Goal: Task Accomplishment & Management: Use online tool/utility

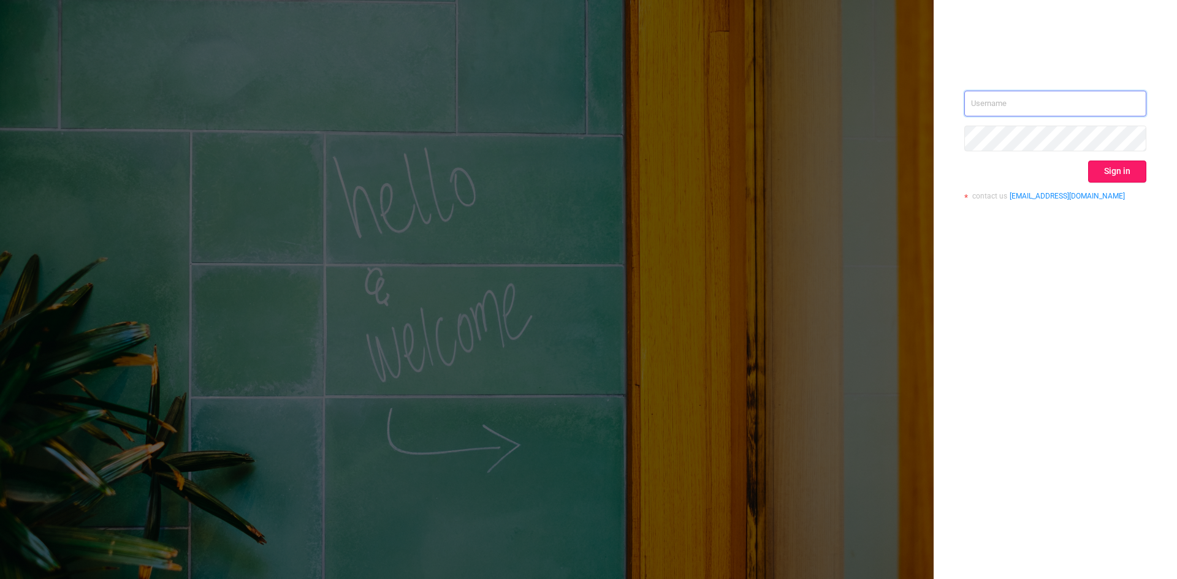
type input "[EMAIL_ADDRESS][DOMAIN_NAME]"
click at [1126, 172] on button "Sign in" at bounding box center [1117, 172] width 58 height 22
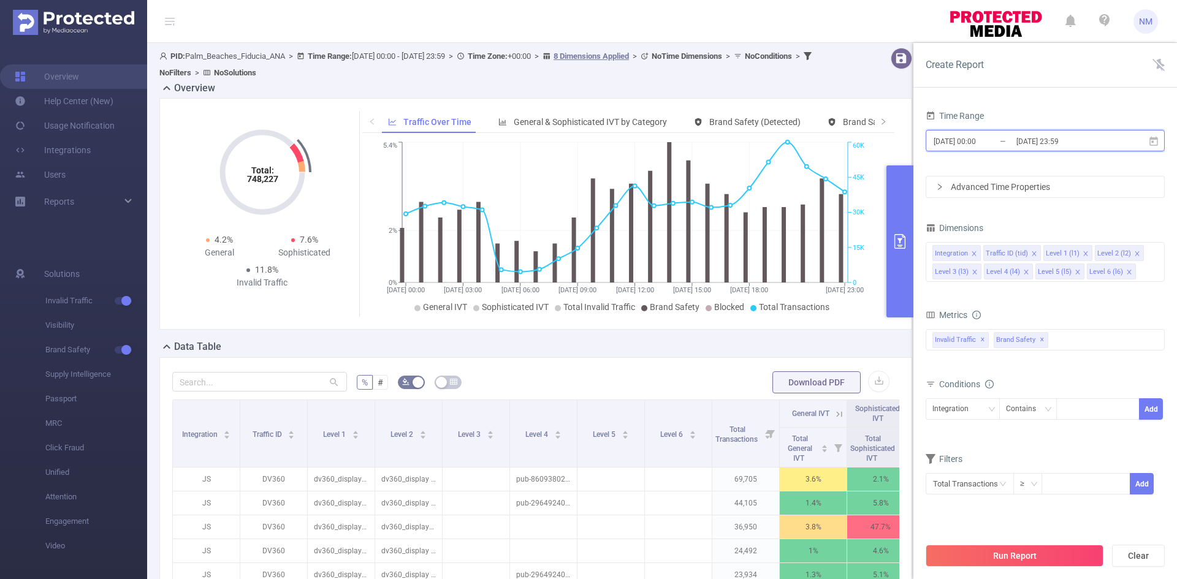
click at [1154, 144] on icon at bounding box center [1153, 141] width 11 height 11
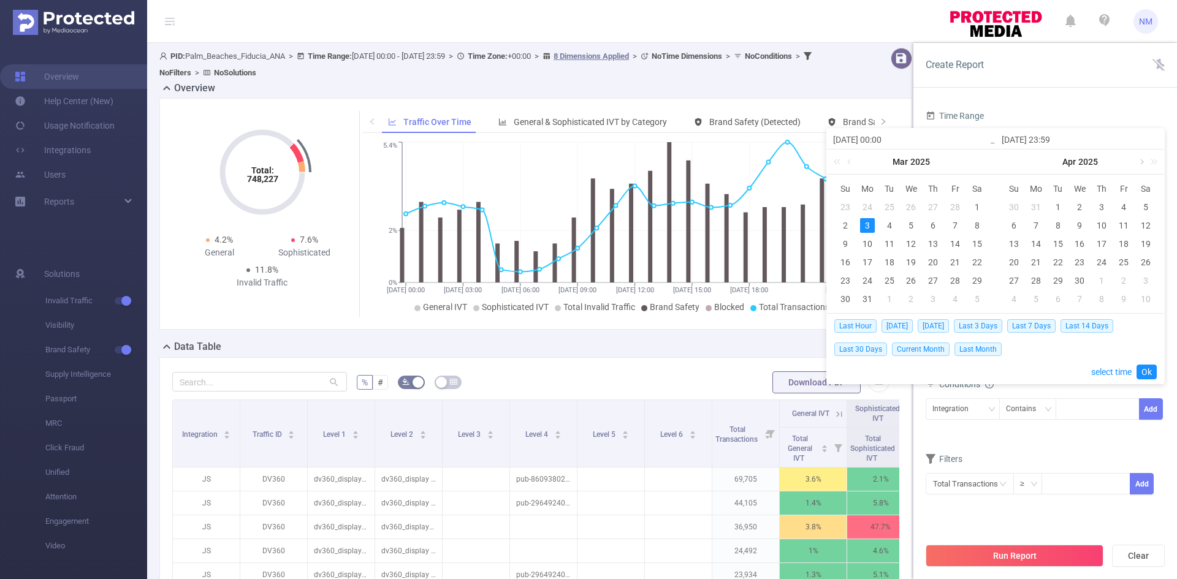
click at [1142, 162] on link at bounding box center [1140, 162] width 11 height 25
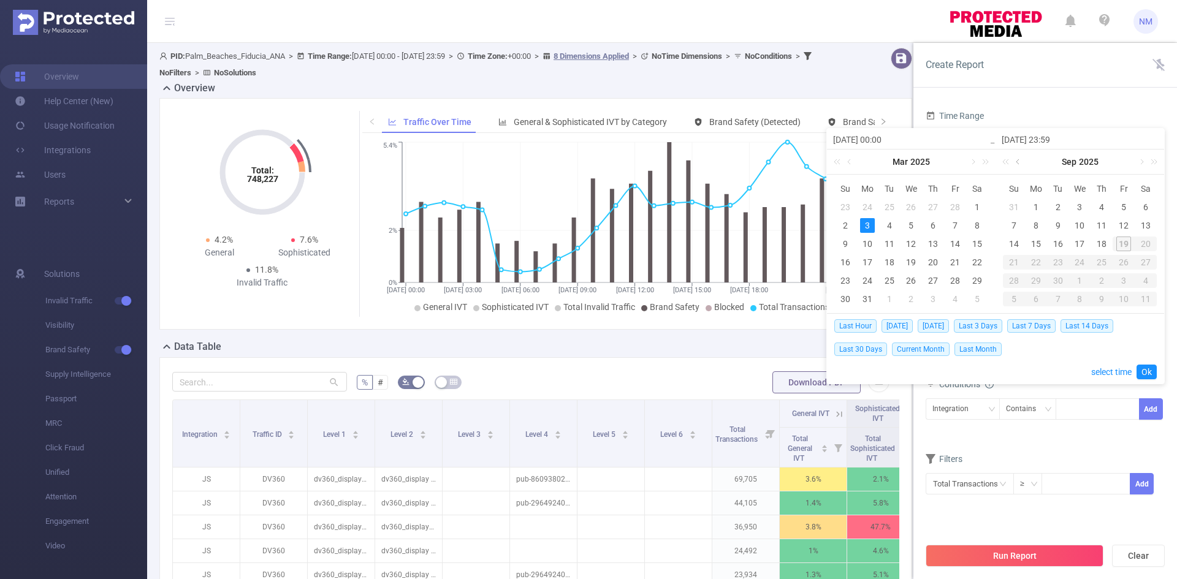
click at [1018, 161] on link at bounding box center [1018, 162] width 11 height 25
drag, startPoint x: 1119, startPoint y: 205, endPoint x: 1128, endPoint y: 188, distance: 18.6
click at [1119, 204] on div "1" at bounding box center [1123, 207] width 15 height 15
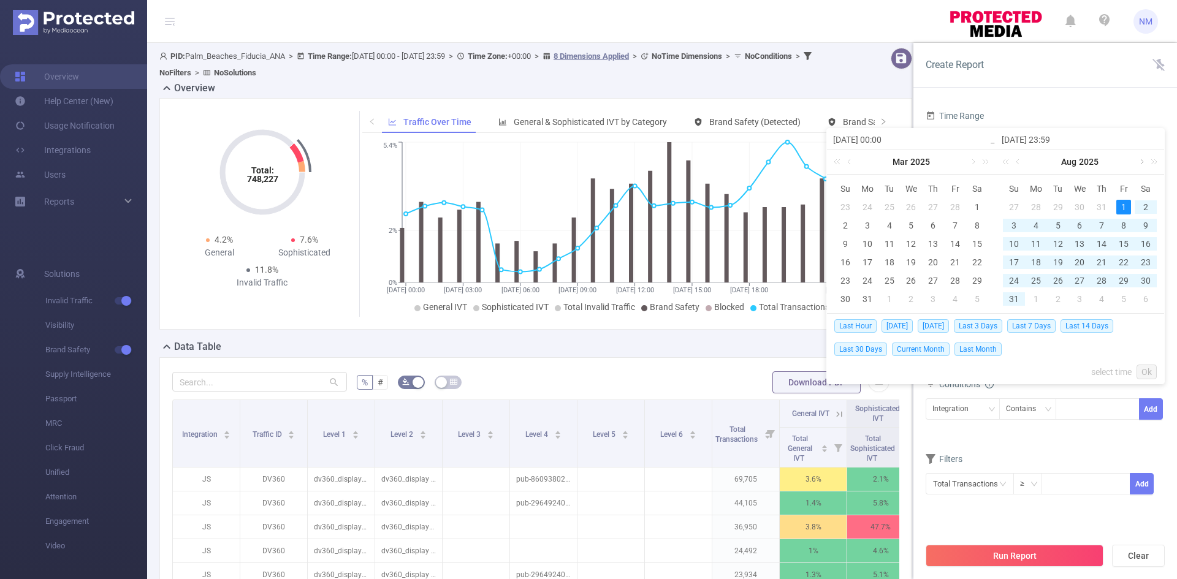
click at [1140, 163] on link at bounding box center [1140, 162] width 11 height 25
click at [1107, 247] on div "18" at bounding box center [1101, 244] width 15 height 15
type input "[DATE] 00:00"
type input "[DATE] 23:59"
type input "[DATE] 00:00"
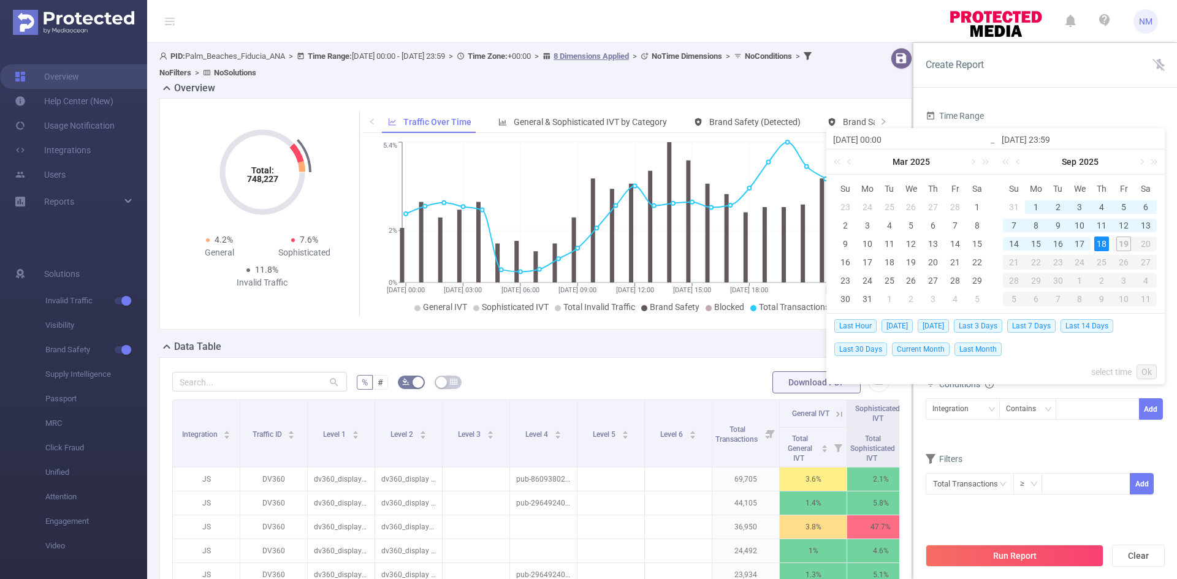
type input "[DATE] 23:59"
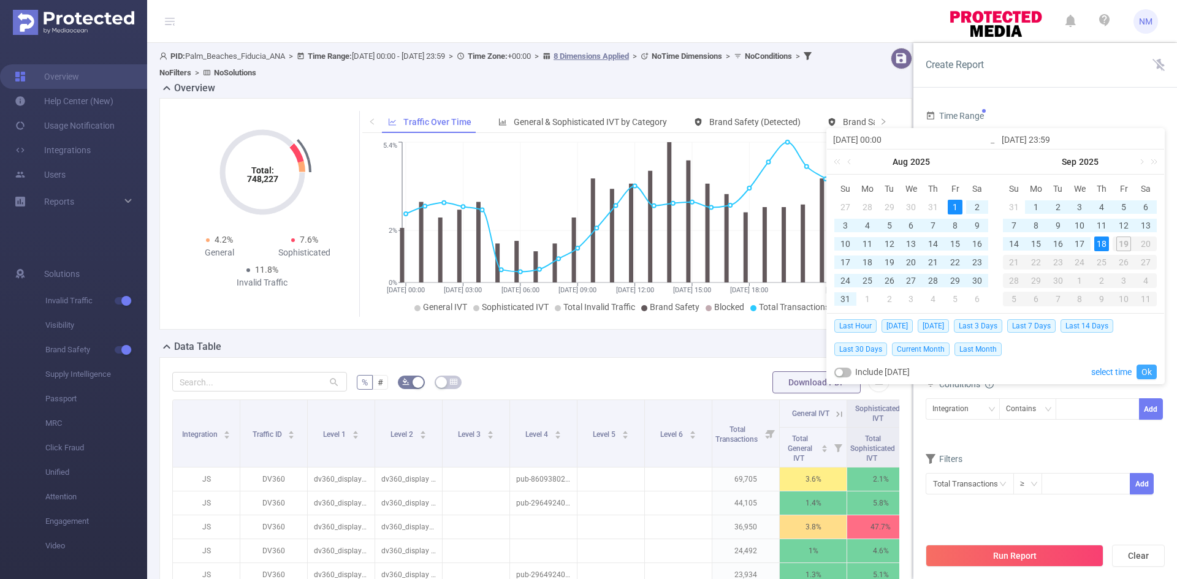
click at [1143, 375] on link "Ok" at bounding box center [1147, 372] width 20 height 15
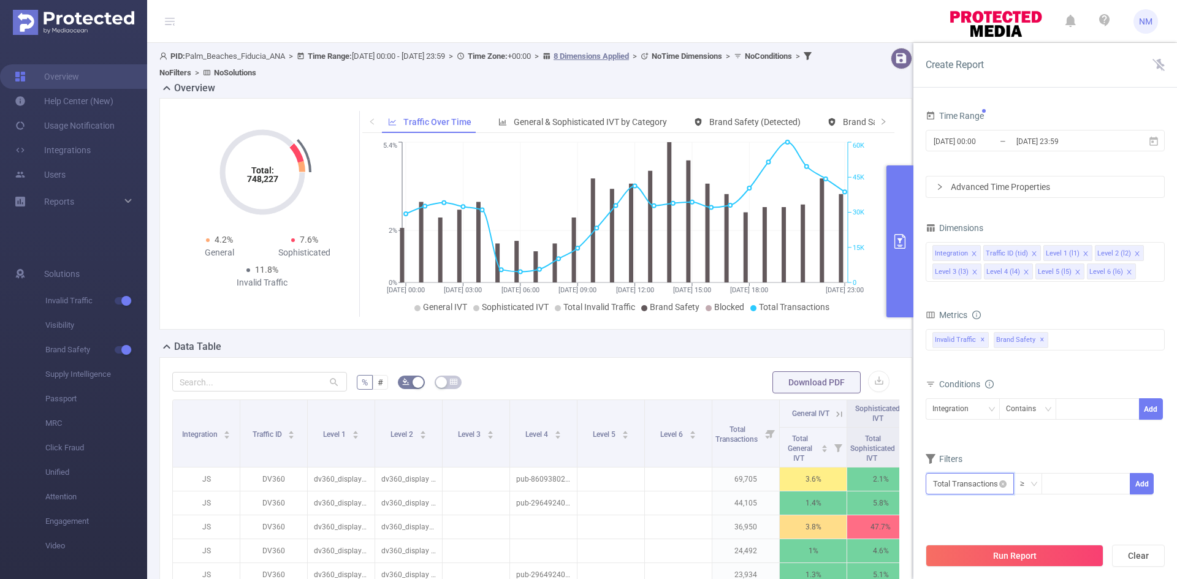
click at [997, 492] on input "text" at bounding box center [970, 483] width 88 height 21
click at [972, 389] on li "Invalid Traffic" at bounding box center [970, 393] width 88 height 20
click at [1046, 412] on li "IVT" at bounding box center [1056, 412] width 89 height 20
click at [1119, 371] on li "Total IVT" at bounding box center [1134, 373] width 67 height 20
drag, startPoint x: 934, startPoint y: 519, endPoint x: 942, endPoint y: 517, distance: 8.1
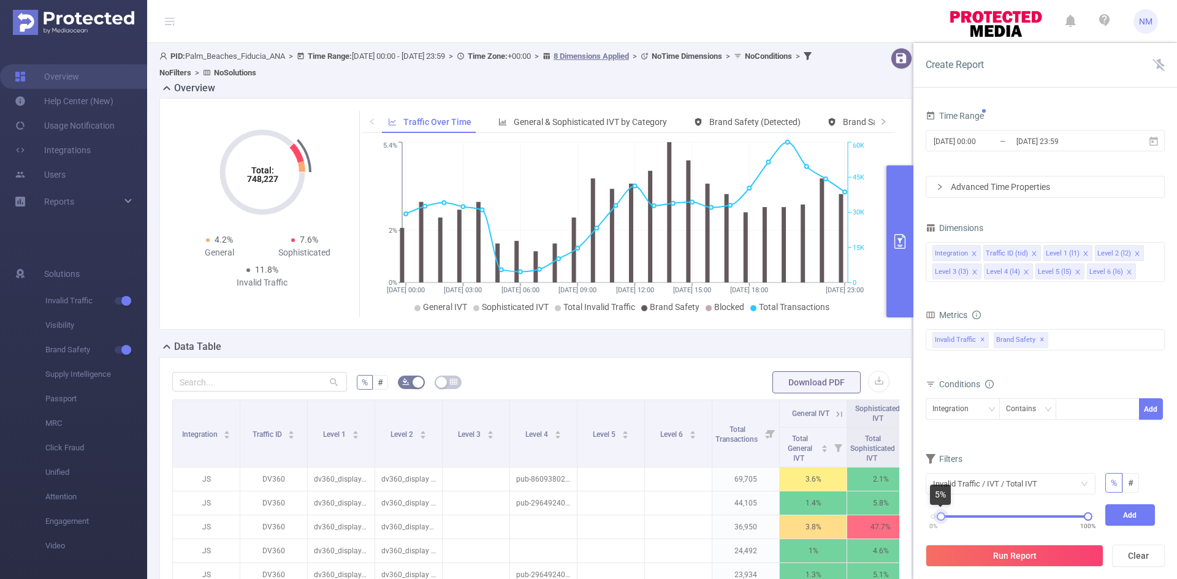
click at [942, 517] on div at bounding box center [941, 517] width 9 height 9
click at [1072, 406] on div at bounding box center [1097, 409] width 71 height 20
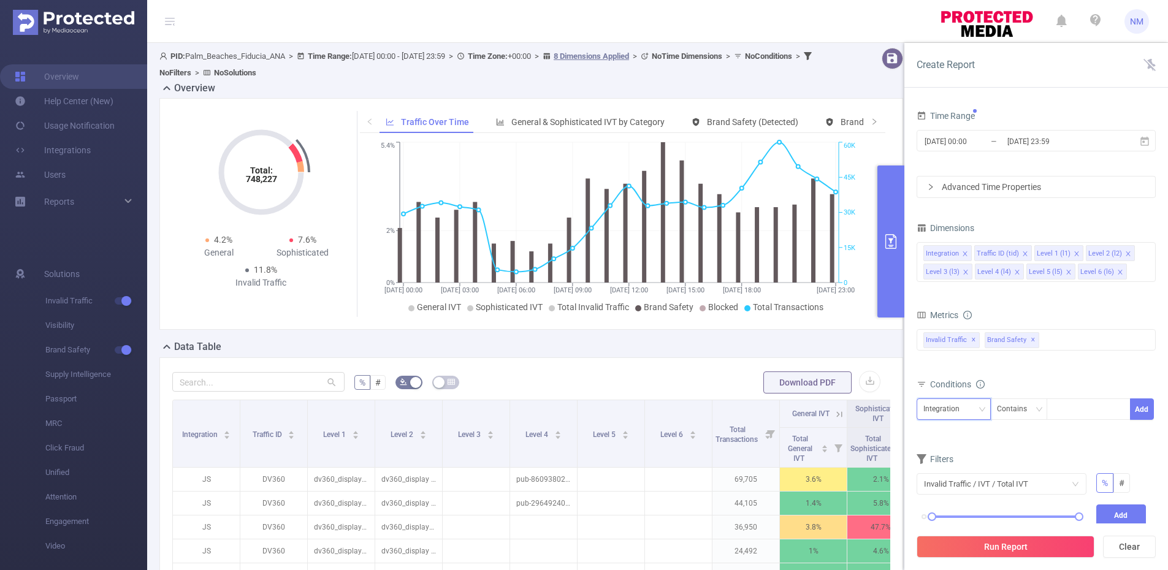
click at [951, 413] on div "Integration" at bounding box center [945, 409] width 45 height 20
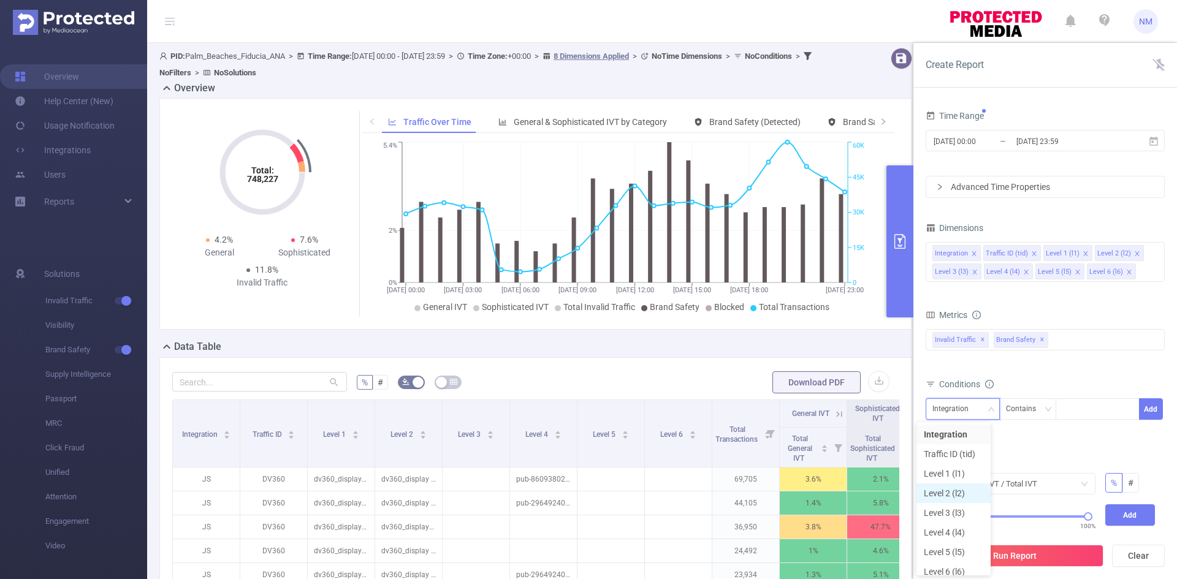
click at [954, 497] on li "Level 2 (l2)" at bounding box center [954, 494] width 74 height 20
click at [1095, 416] on div at bounding box center [1097, 409] width 71 height 20
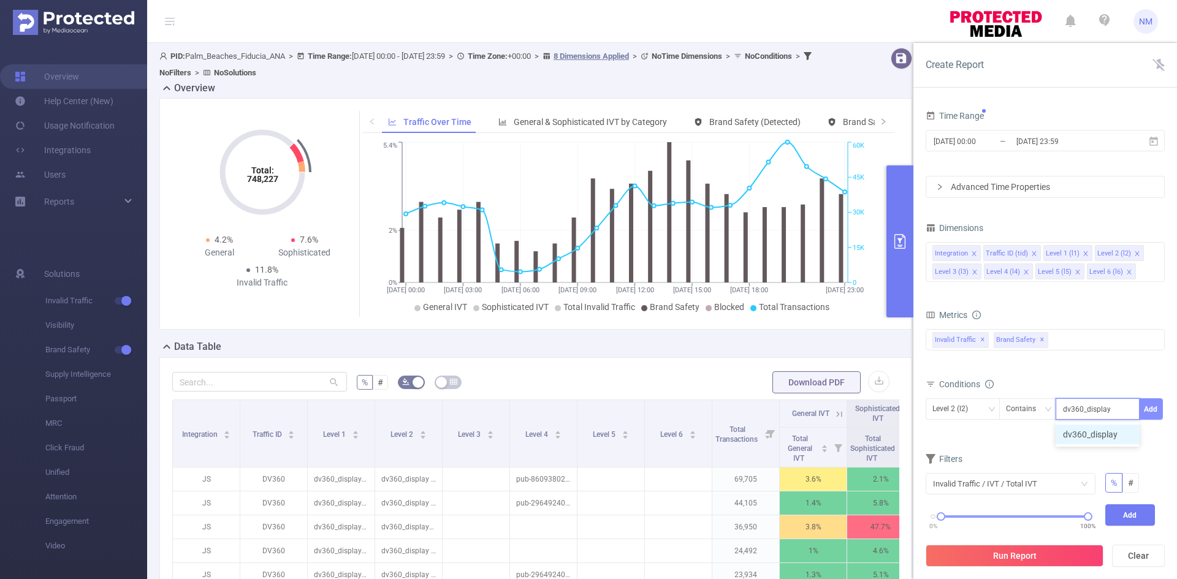
type input "dv360_display"
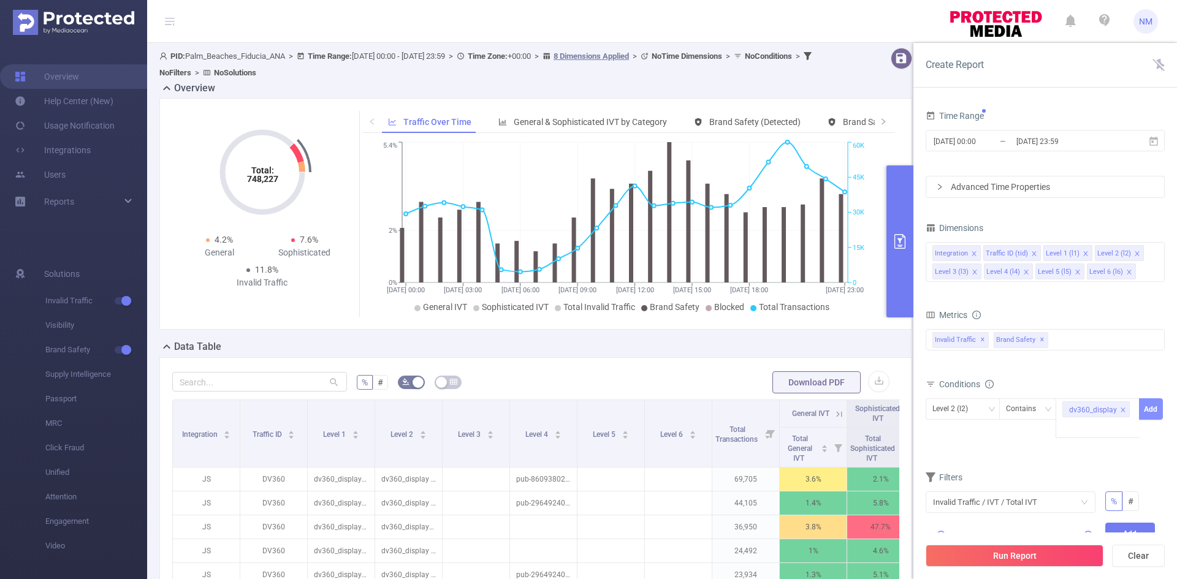
click at [1151, 405] on button "Add" at bounding box center [1151, 408] width 24 height 21
click at [1025, 553] on button "Run Report" at bounding box center [1015, 556] width 178 height 22
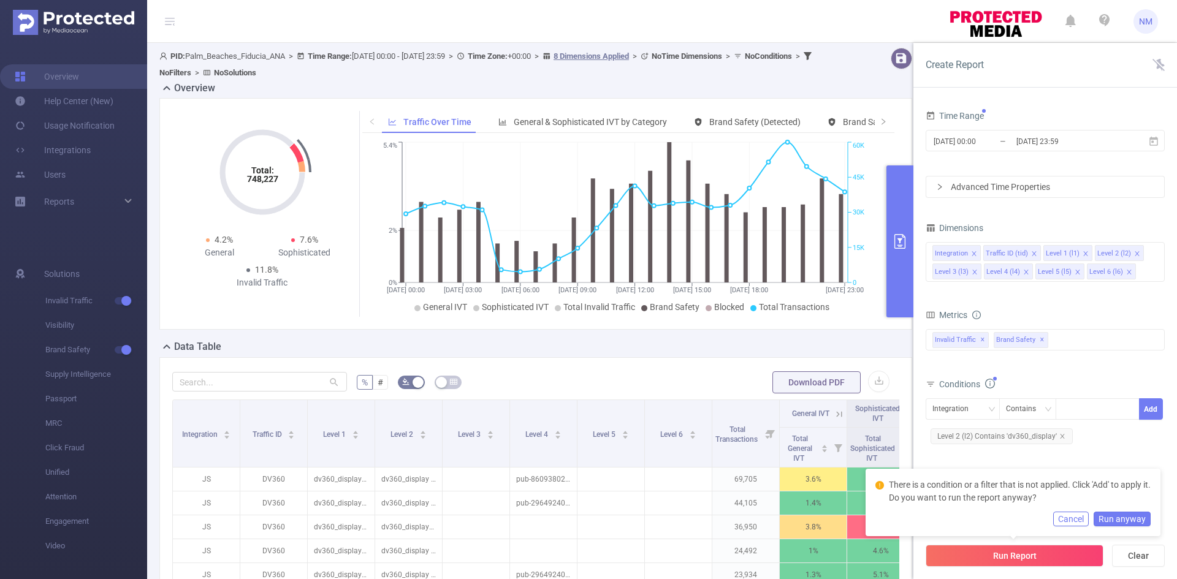
click at [1072, 520] on button "Cancel" at bounding box center [1071, 519] width 36 height 15
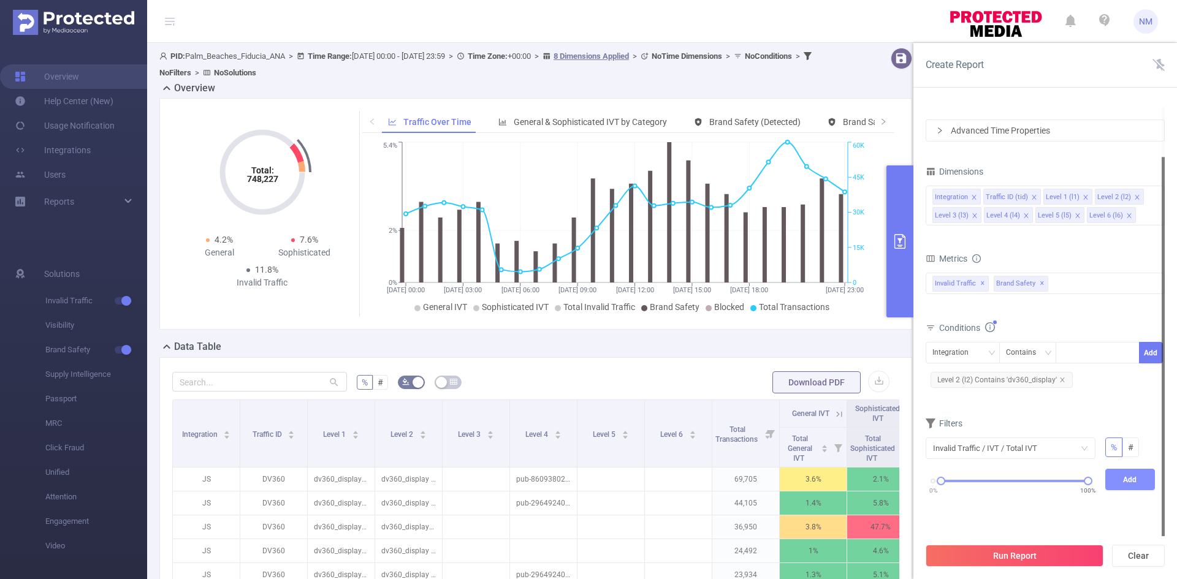
click at [1125, 481] on button "Add" at bounding box center [1130, 479] width 50 height 21
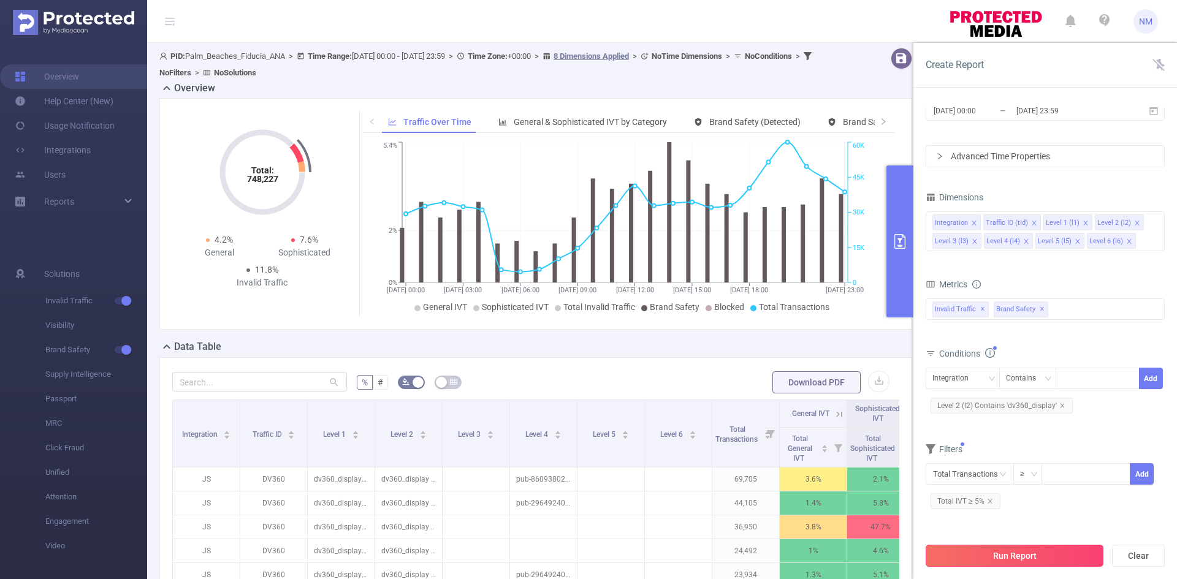
click at [996, 557] on button "Run Report" at bounding box center [1015, 556] width 178 height 22
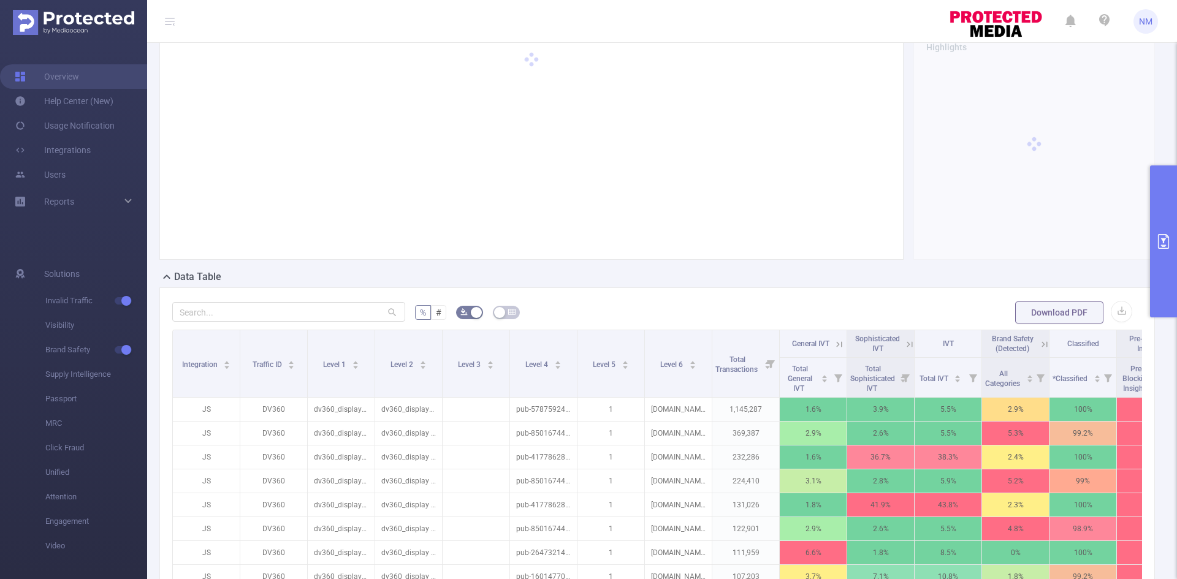
scroll to position [123, 0]
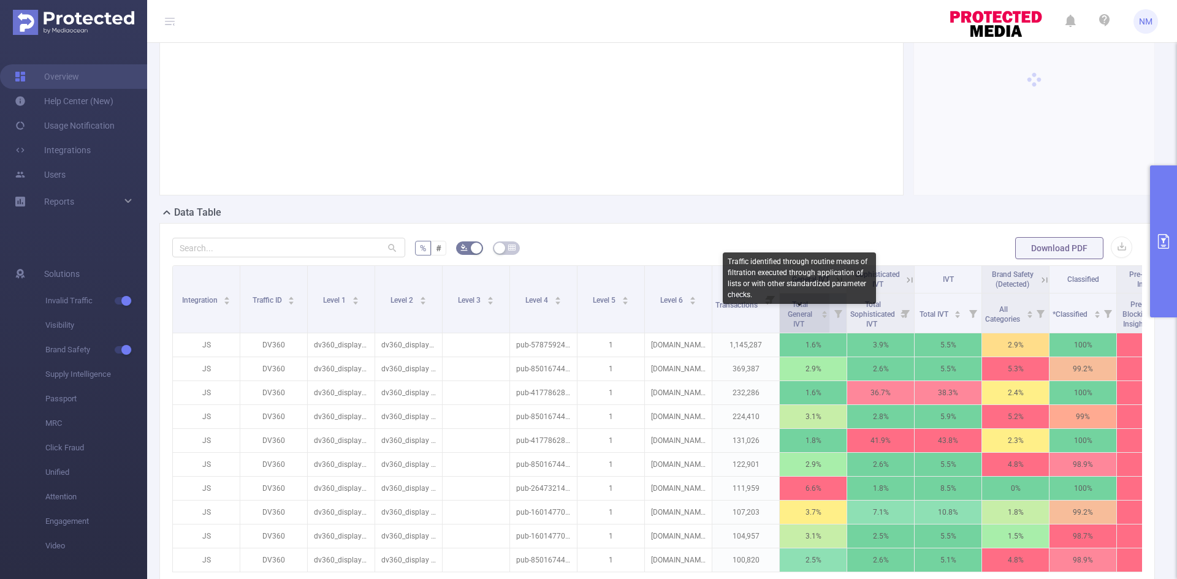
click at [806, 322] on span "Total General IVT" at bounding box center [800, 314] width 25 height 28
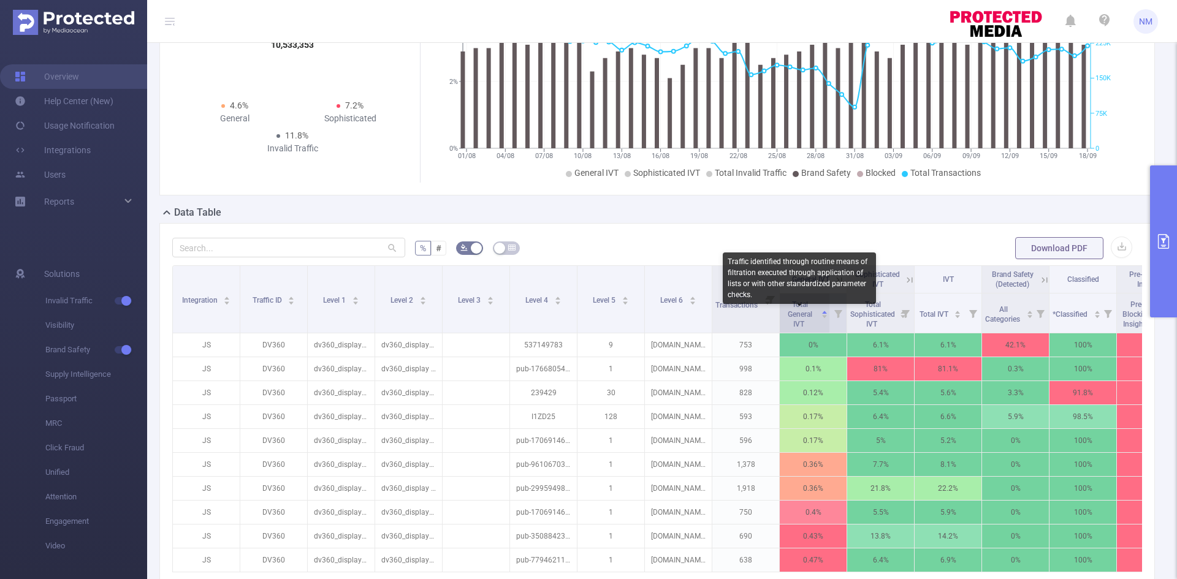
click at [806, 322] on span "Total General IVT" at bounding box center [800, 314] width 25 height 28
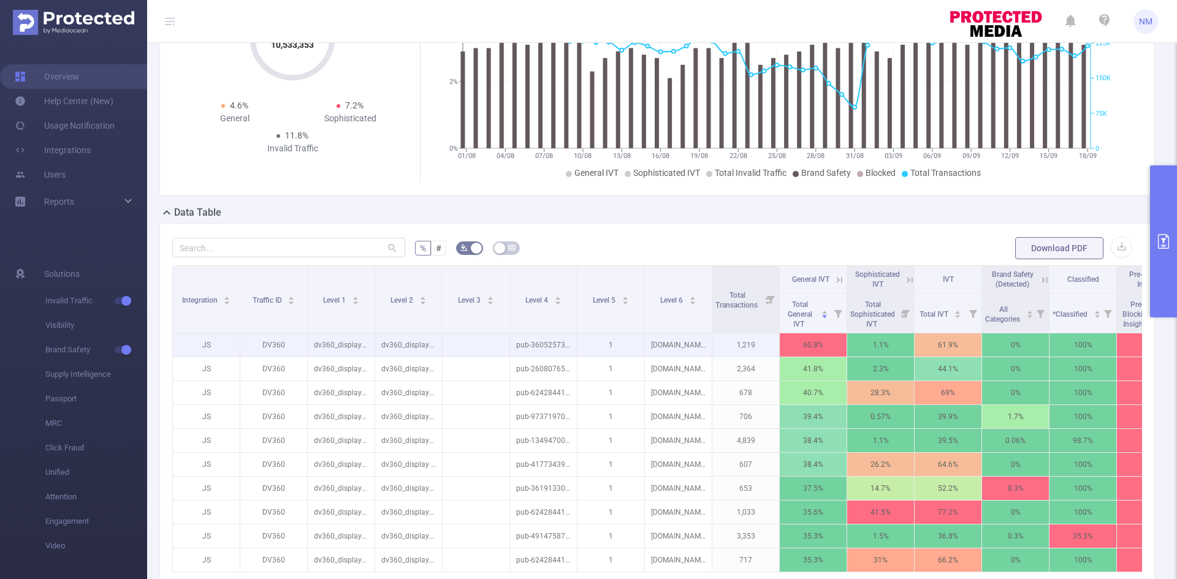
scroll to position [61, 0]
